Goal: Task Accomplishment & Management: Manage account settings

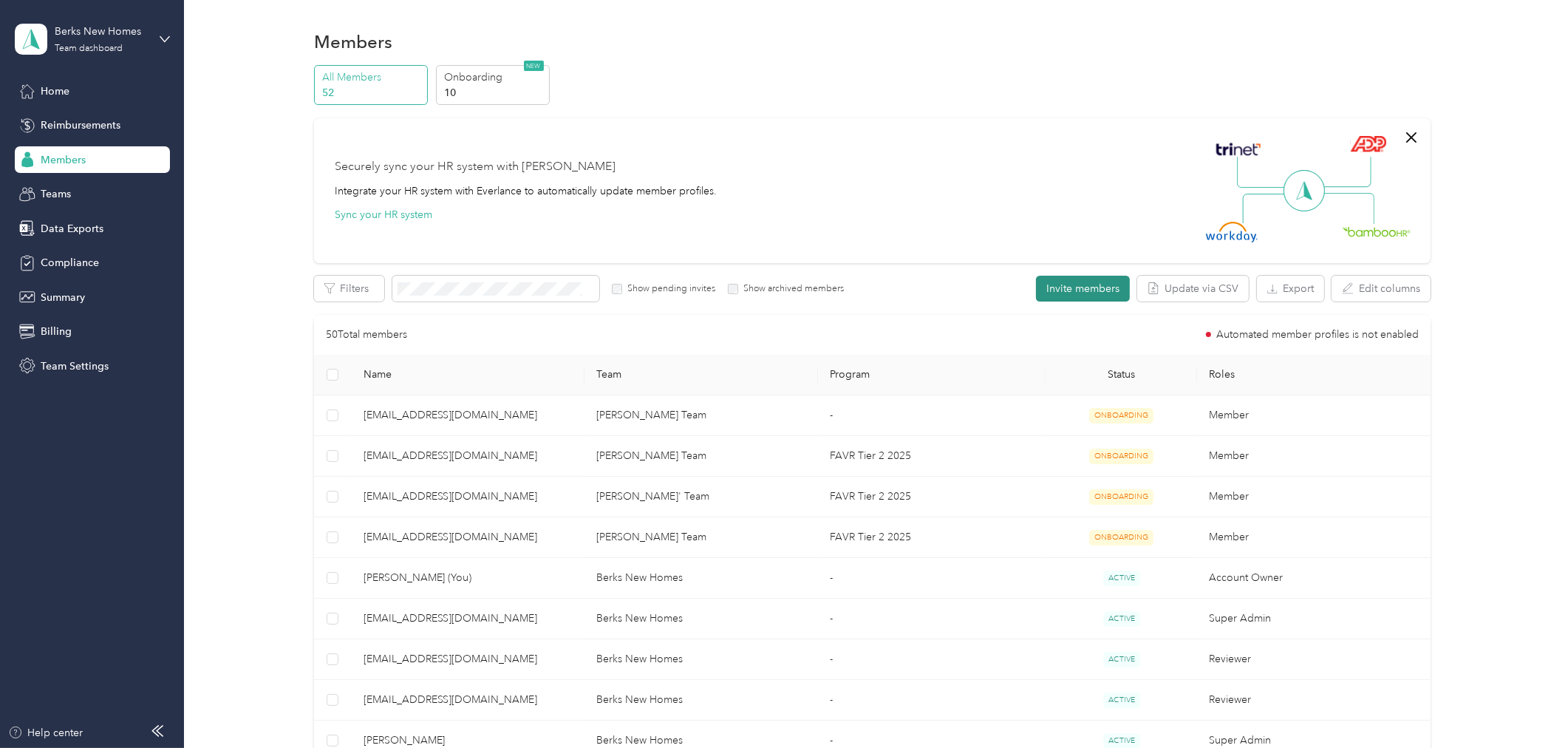
click at [1090, 278] on button "Invite members" at bounding box center [1083, 288] width 94 height 26
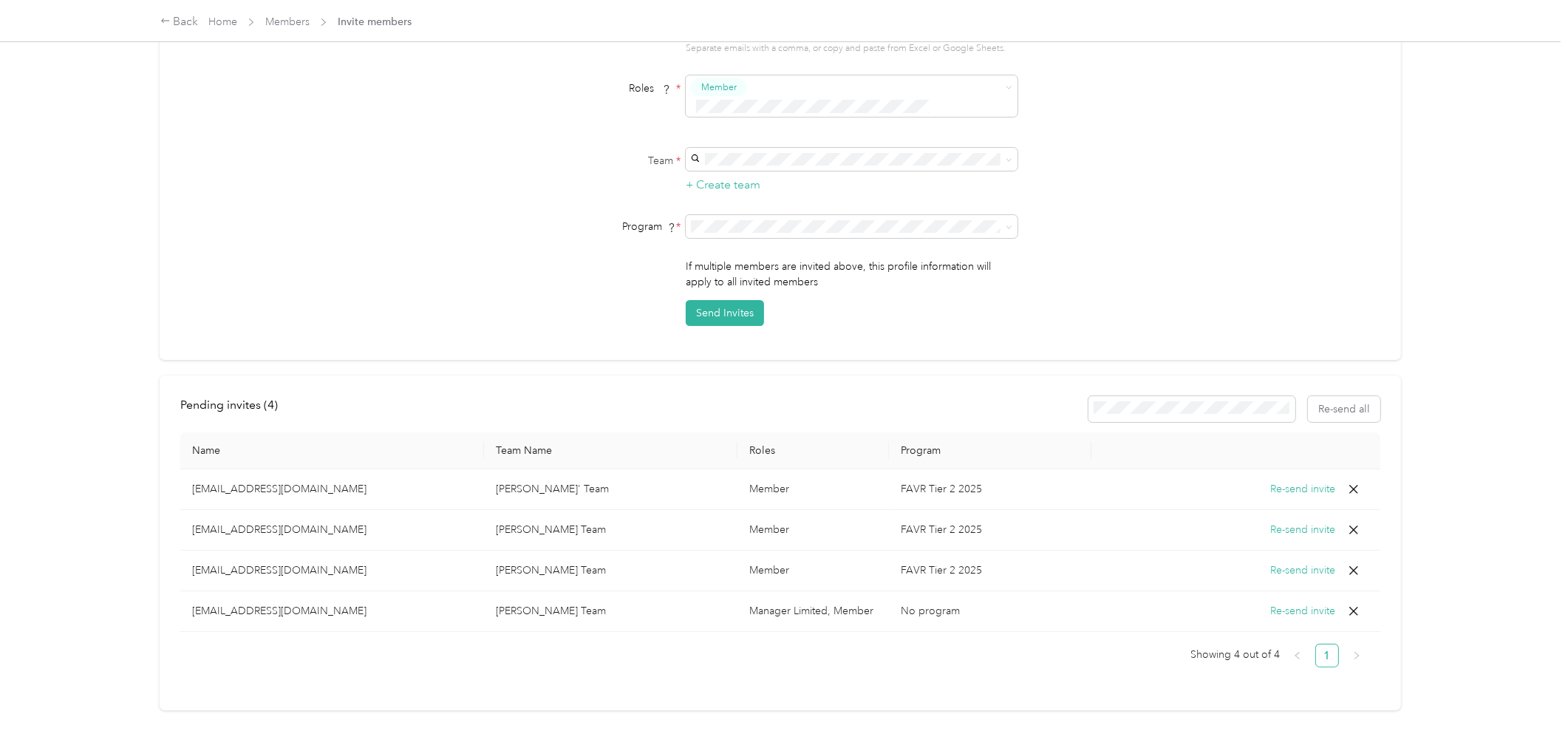
scroll to position [218, 0]
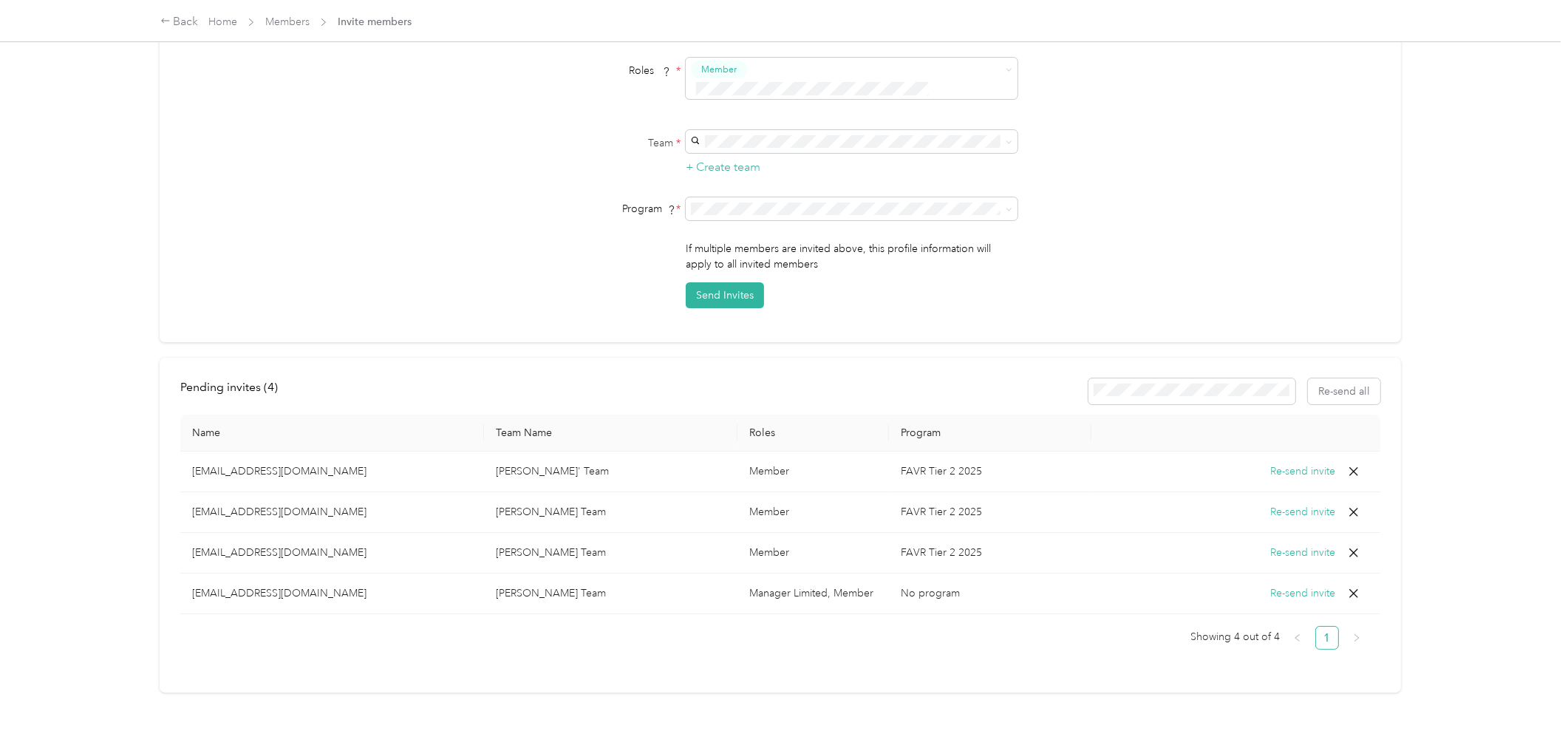
click at [1284, 463] on button "Re-send invite" at bounding box center [1303, 471] width 65 height 16
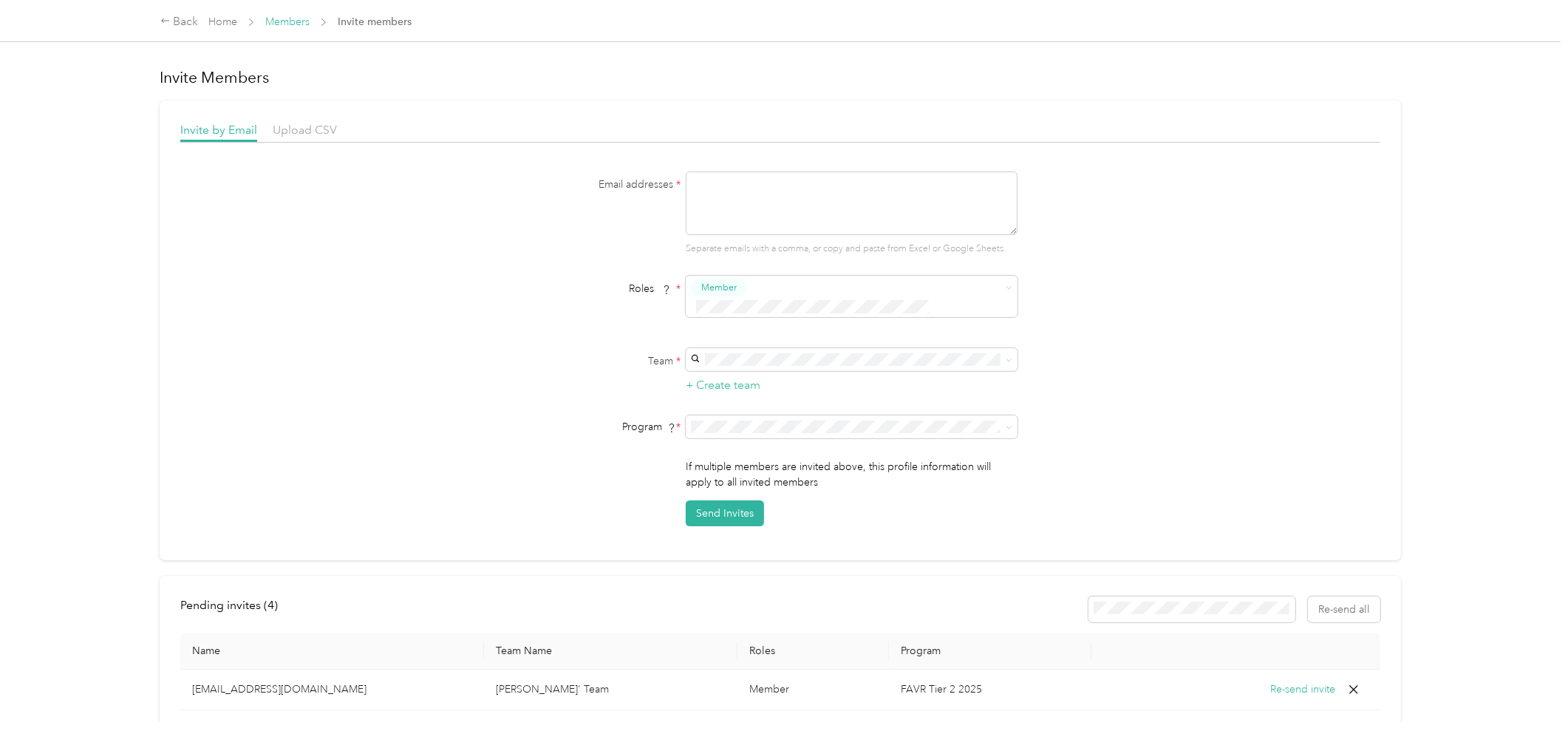
click at [290, 25] on link "Members" at bounding box center [288, 22] width 45 height 13
